Goal: Find specific page/section: Find specific page/section

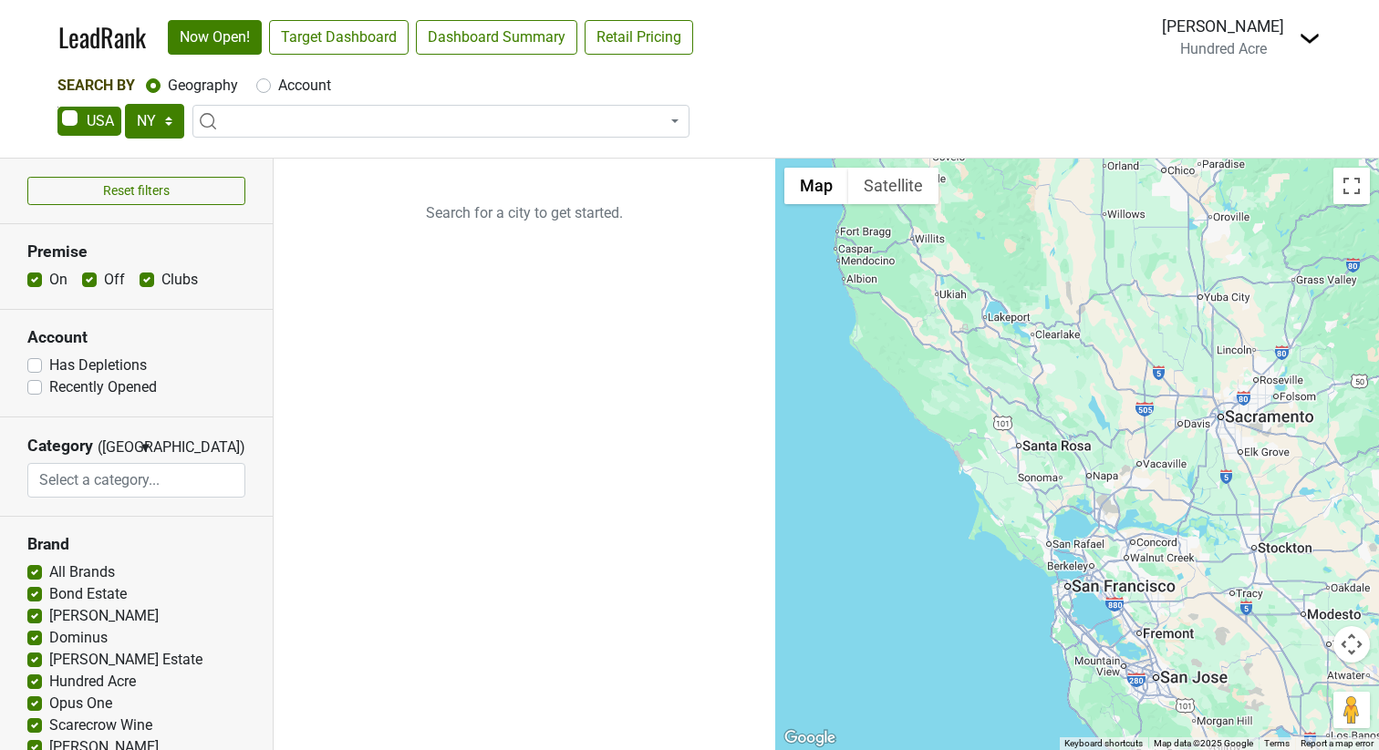
select select "NY"
select select
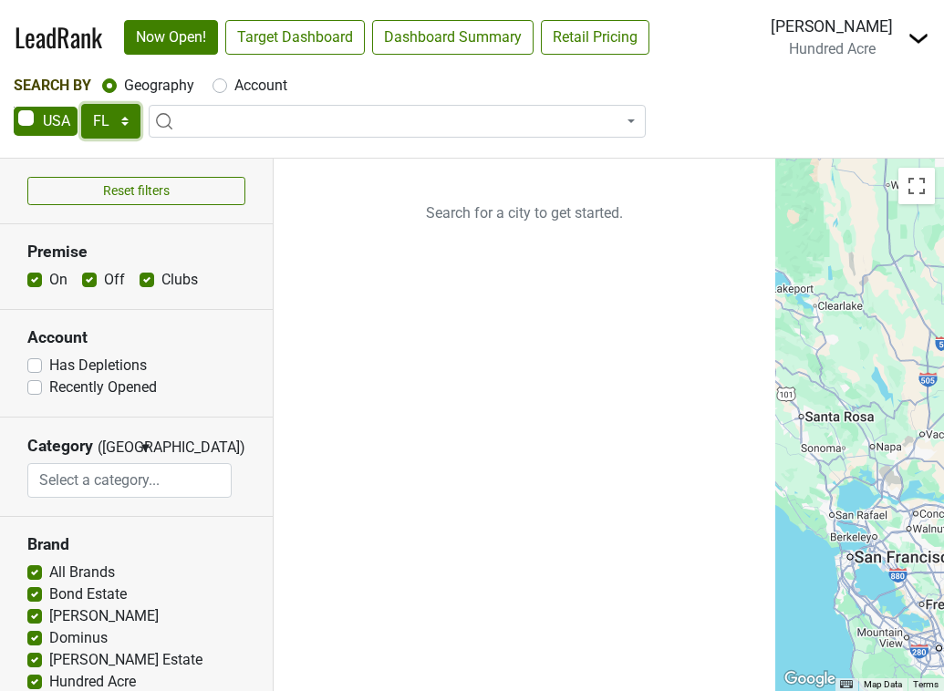
click at [124, 124] on select "AK AL AR AZ CA CO CT DC DE FL GA HI IA ID IL IN KS KY LA MA MD ME MI MN MO MS M…" at bounding box center [110, 121] width 59 height 35
select select "NY"
click at [81, 104] on select "AK AL AR AZ CA CO CT DC DE FL GA HI IA ID IL IN KS KY LA MA MD ME MI MN MO MS M…" at bounding box center [110, 121] width 59 height 35
click at [297, 151] on input "search" at bounding box center [397, 155] width 488 height 31
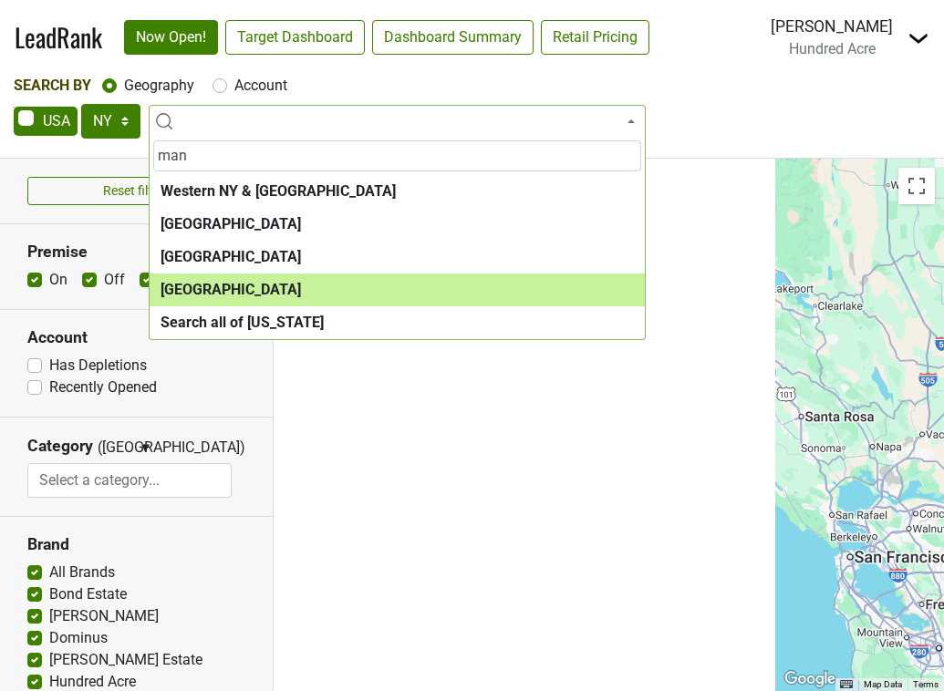
type input "man"
select select "1260"
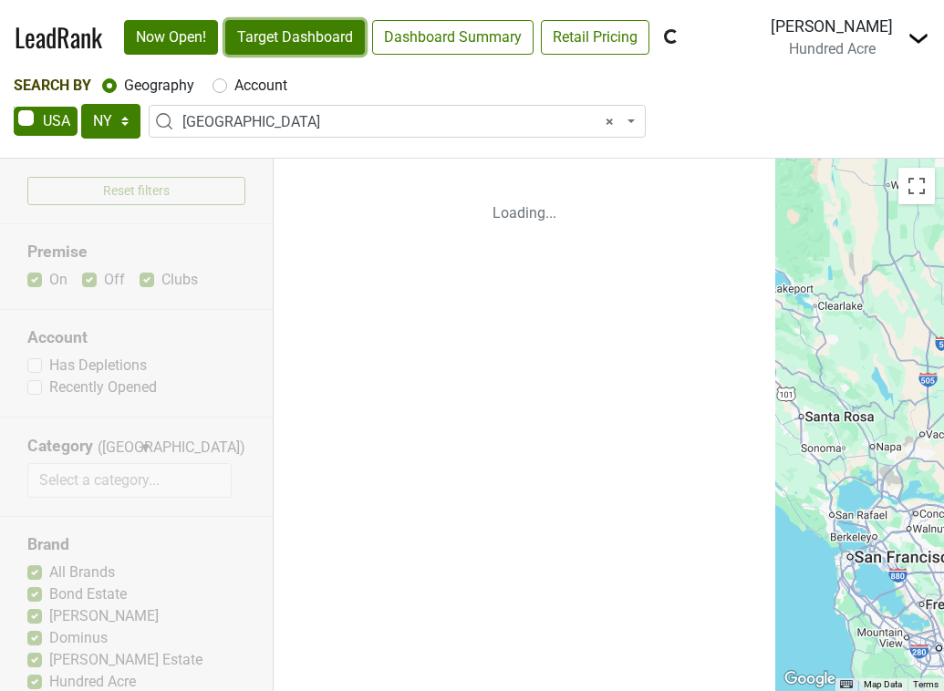
click at [287, 35] on link "Target Dashboard" at bounding box center [295, 37] width 140 height 35
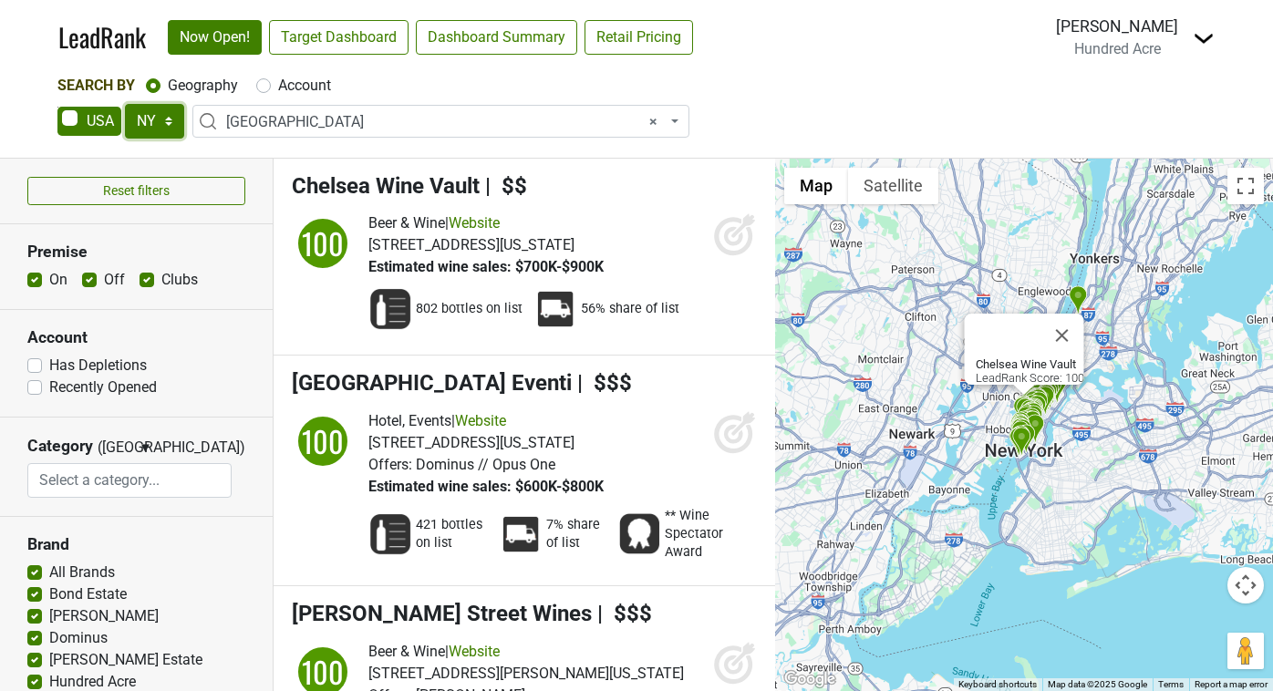
click at [170, 117] on select "AK AL AR AZ CA CO CT DC DE FL GA HI IA ID IL IN KS KY LA MA MD ME MI MN MO MS M…" at bounding box center [154, 121] width 59 height 35
select select "IL"
click at [125, 104] on select "AK AL AR AZ CA CO CT DC DE FL GA HI IA ID IL IN KS KY LA MA MD ME MI MN MO MS M…" at bounding box center [154, 121] width 59 height 35
select select
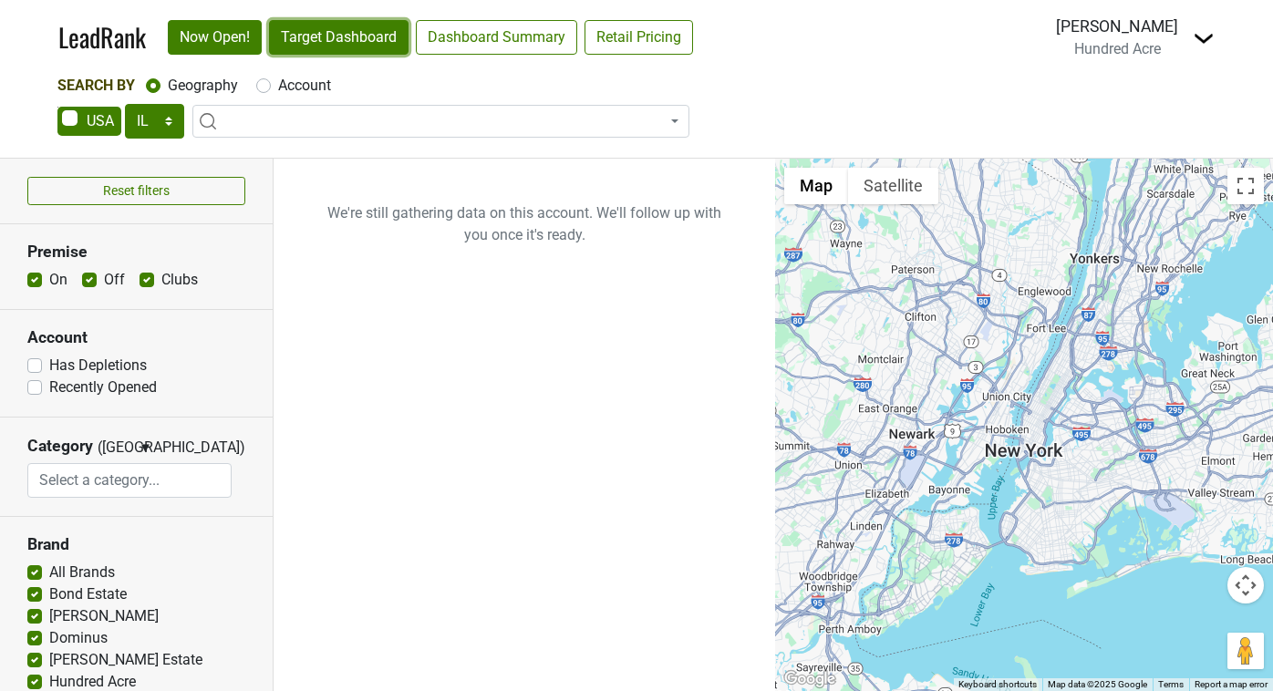
click at [375, 37] on link "Target Dashboard" at bounding box center [339, 37] width 140 height 35
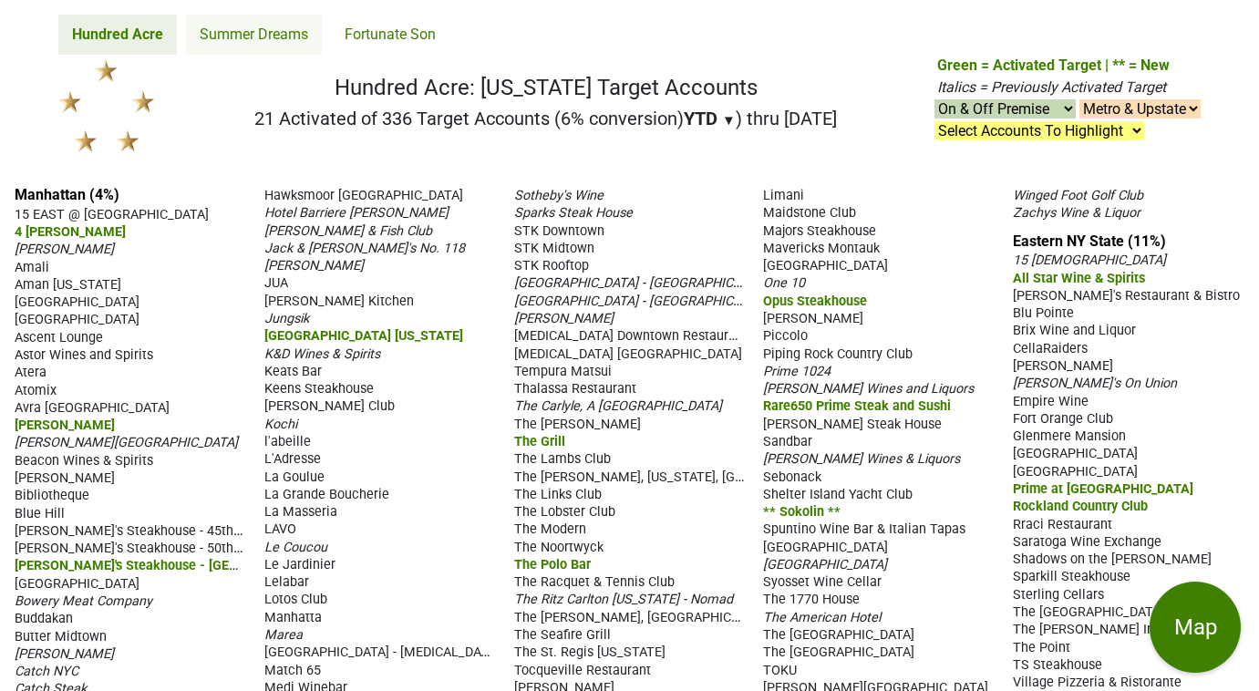
click at [244, 39] on link "Summer Dreams" at bounding box center [254, 35] width 136 height 40
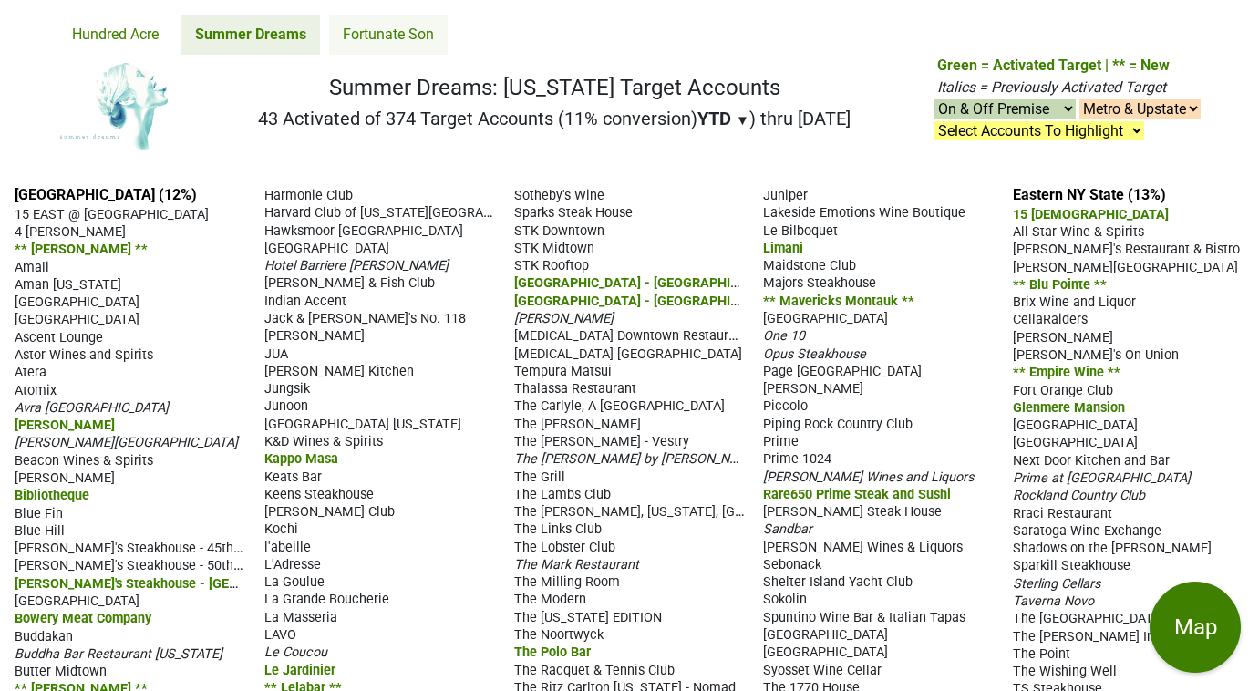
click at [400, 38] on link "Fortunate Son" at bounding box center [388, 35] width 119 height 40
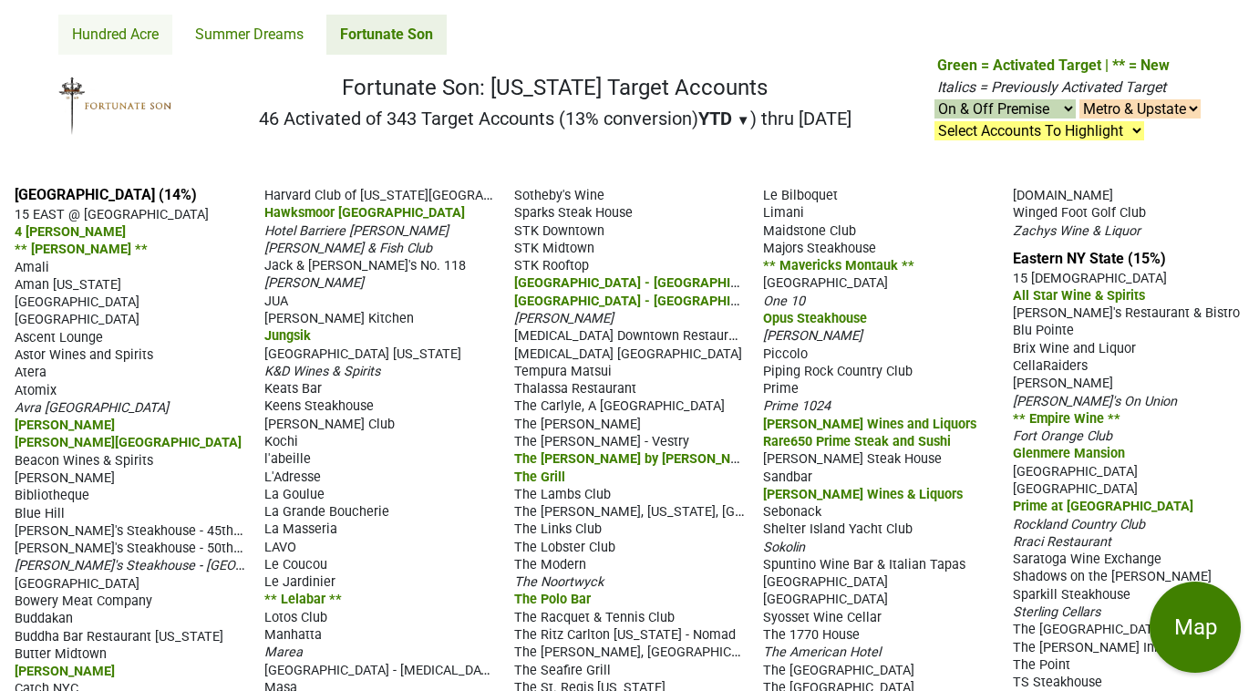
click at [127, 24] on link "Hundred Acre" at bounding box center [115, 35] width 114 height 40
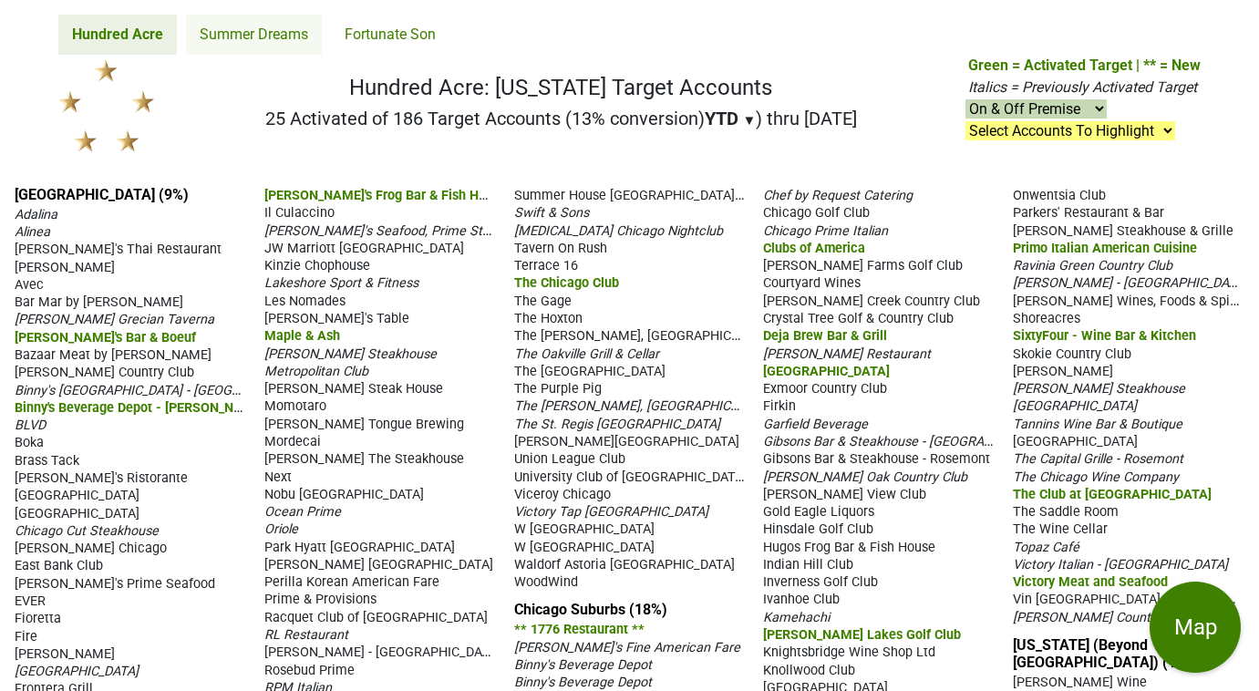
click at [255, 43] on link "Summer Dreams" at bounding box center [254, 35] width 136 height 40
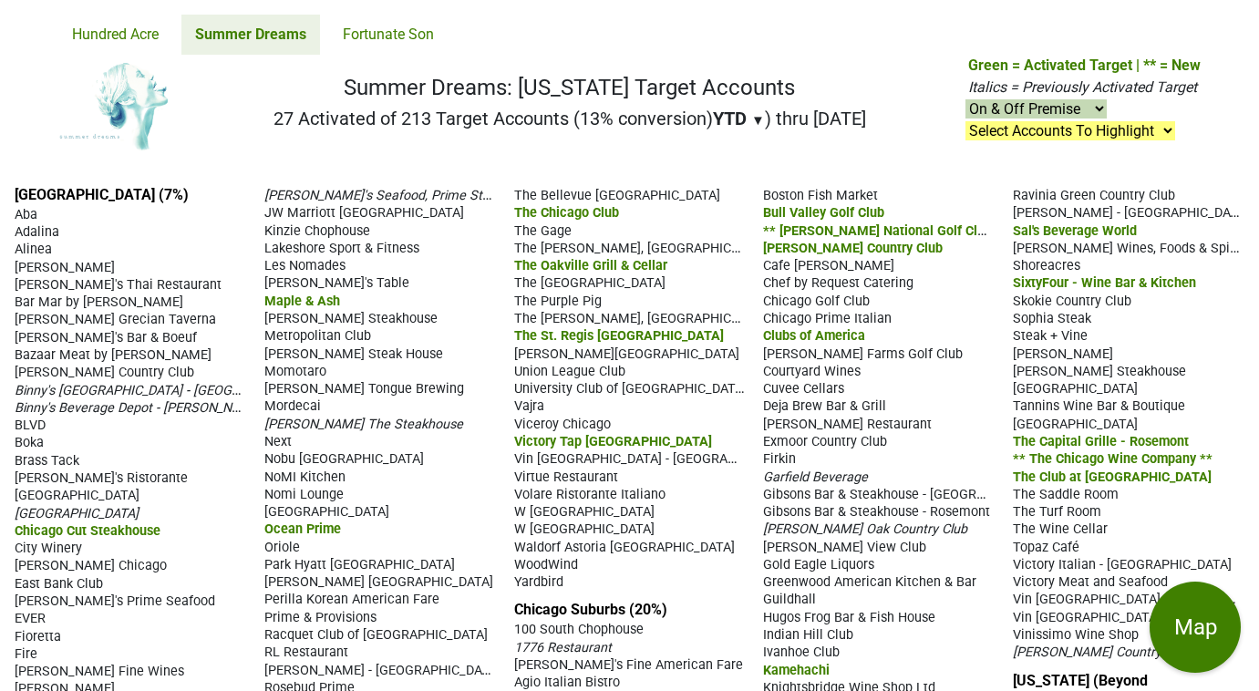
click at [400, 35] on link "Fortunate Son" at bounding box center [388, 35] width 119 height 40
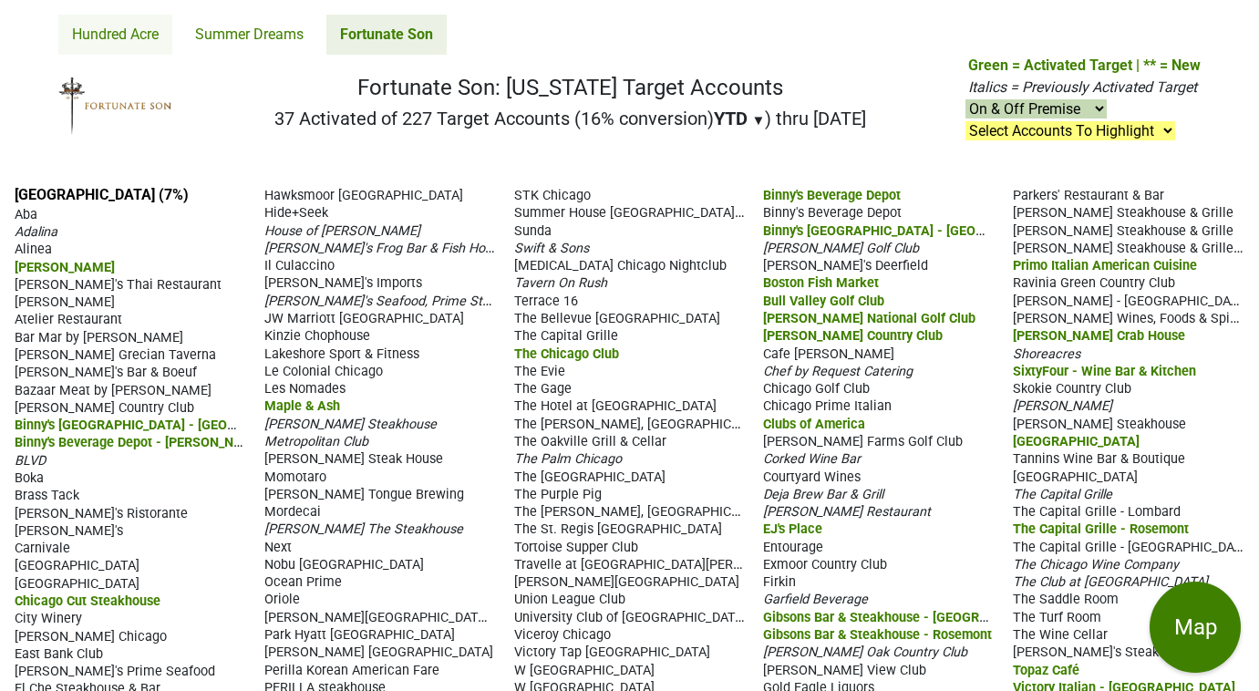
click at [129, 25] on link "Hundred Acre" at bounding box center [115, 35] width 114 height 40
